Goal: Find specific page/section: Find specific page/section

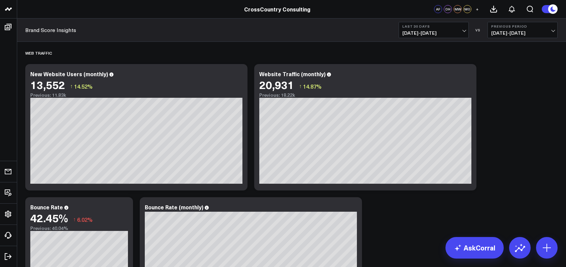
scroll to position [3239, 0]
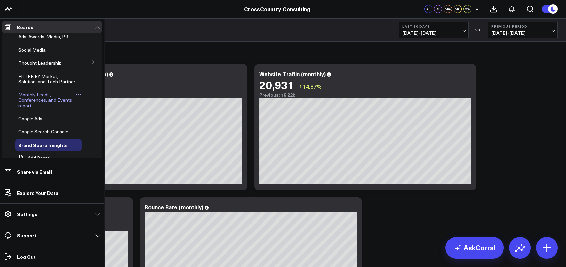
scroll to position [155, 0]
click at [37, 108] on span "Monthly Leads, Conferences, and Events report" at bounding box center [45, 99] width 54 height 17
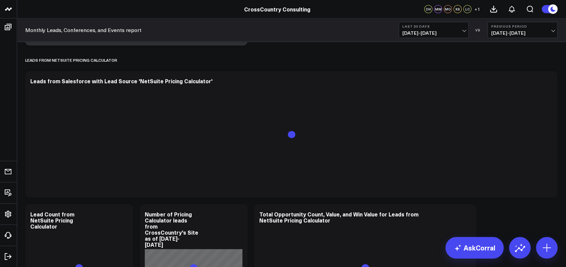
scroll to position [132, 0]
